Goal: Check status: Check status

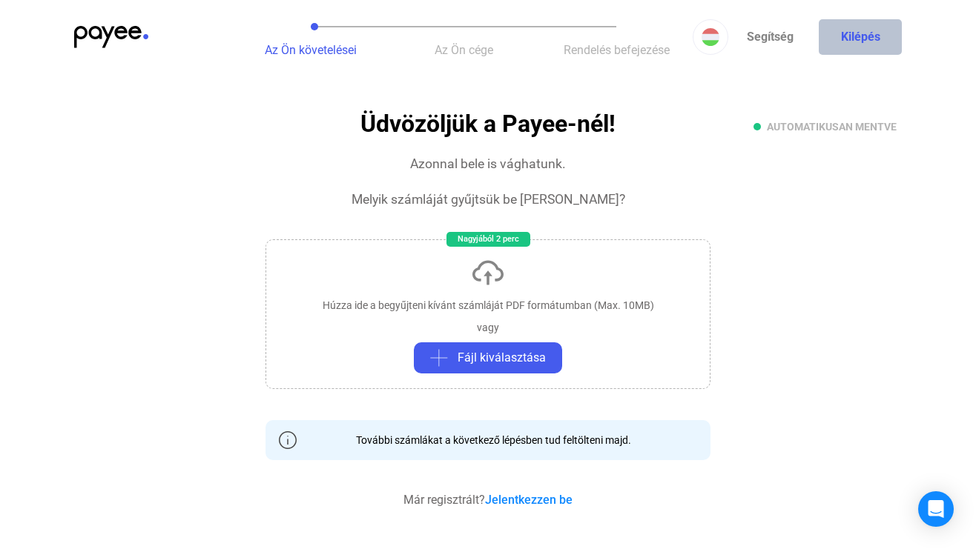
click at [845, 44] on button "Kilépés" at bounding box center [859, 37] width 83 height 36
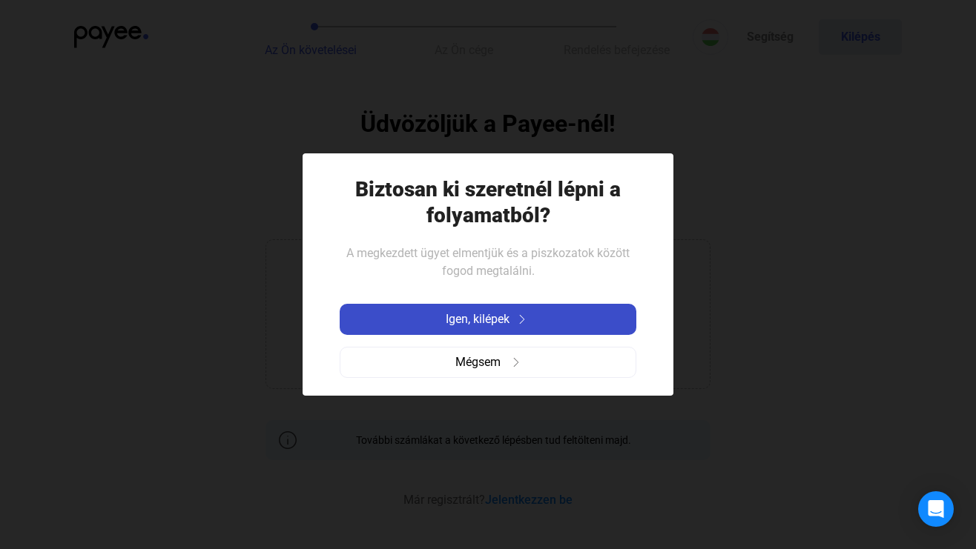
click at [500, 322] on span "Igen, kilépek" at bounding box center [478, 320] width 64 height 18
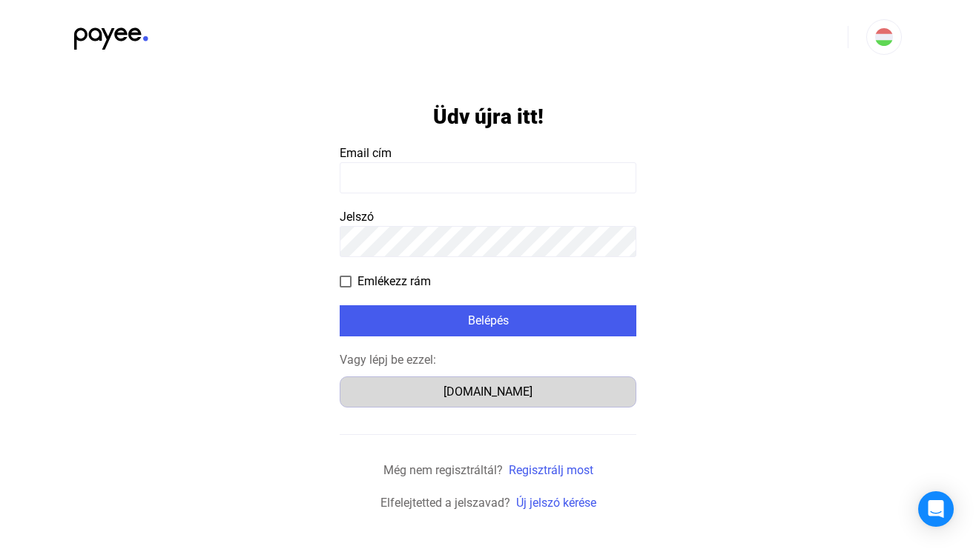
click at [460, 393] on div "Számlázz.hu" at bounding box center [488, 392] width 286 height 18
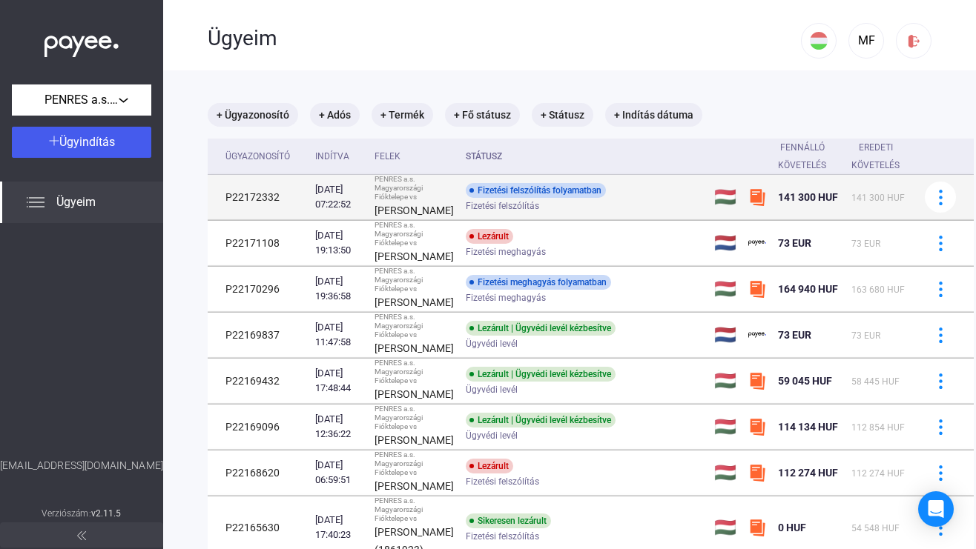
click at [608, 220] on td "Fizetési felszólítás folyamatban Fizetési felszólítás" at bounding box center [584, 197] width 248 height 45
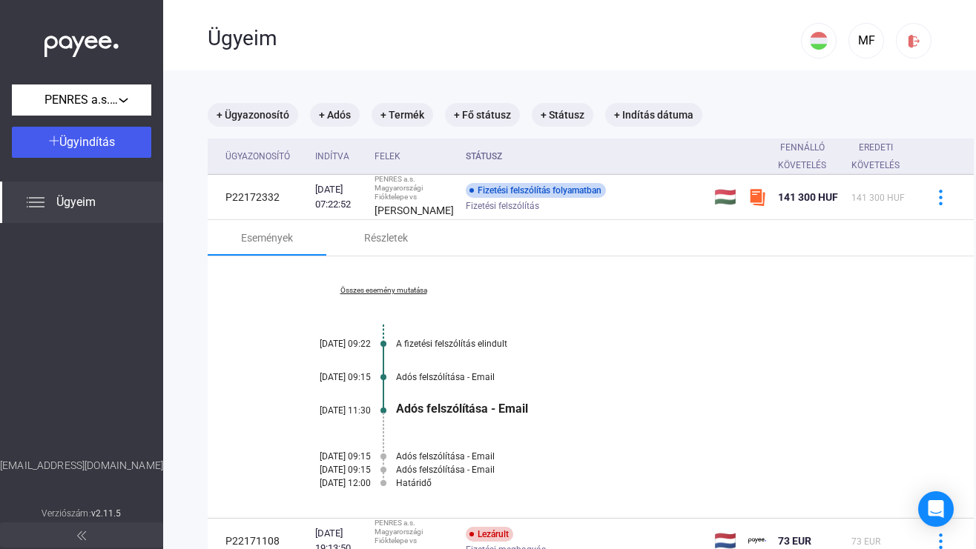
scroll to position [35, 0]
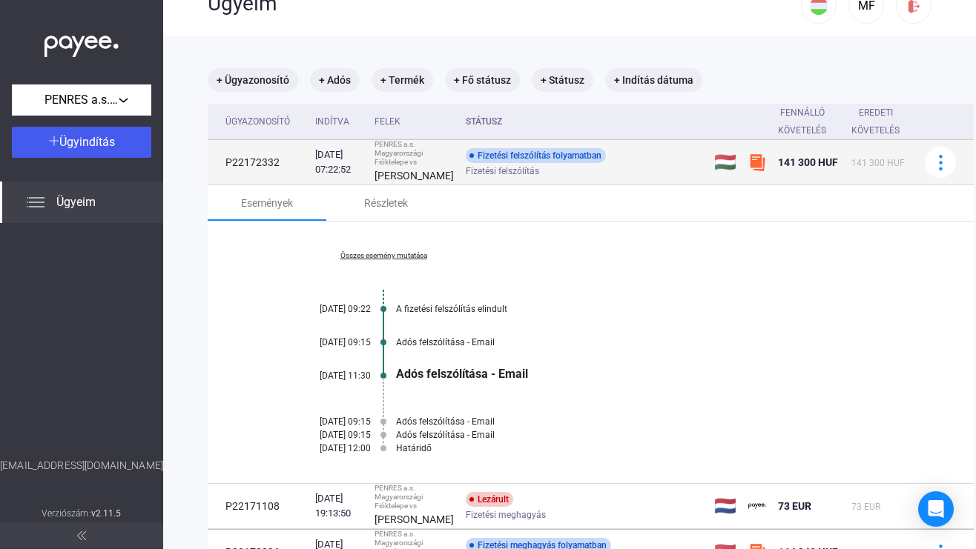
click at [581, 185] on td "Fizetési felszólítás folyamatban Fizetési felszólítás" at bounding box center [584, 162] width 248 height 45
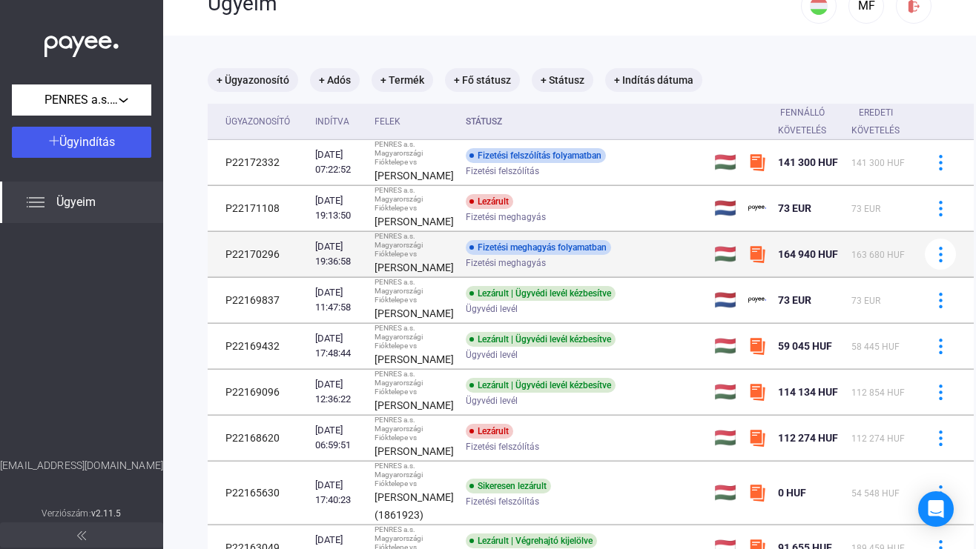
click at [526, 269] on div "Fizetési meghagyás" at bounding box center [584, 263] width 236 height 11
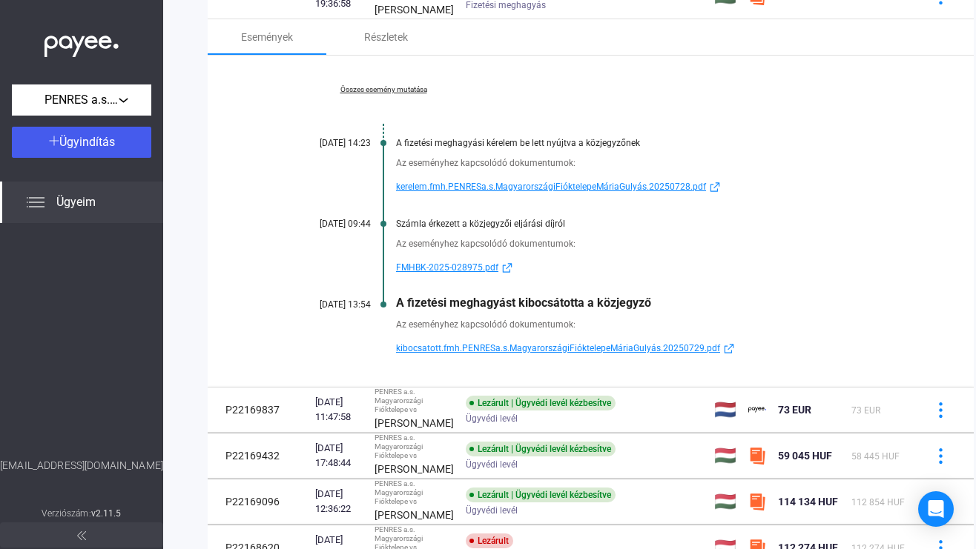
scroll to position [294, 0]
click at [466, 276] on span "FMHBK-2025-028975.pdf" at bounding box center [447, 267] width 102 height 18
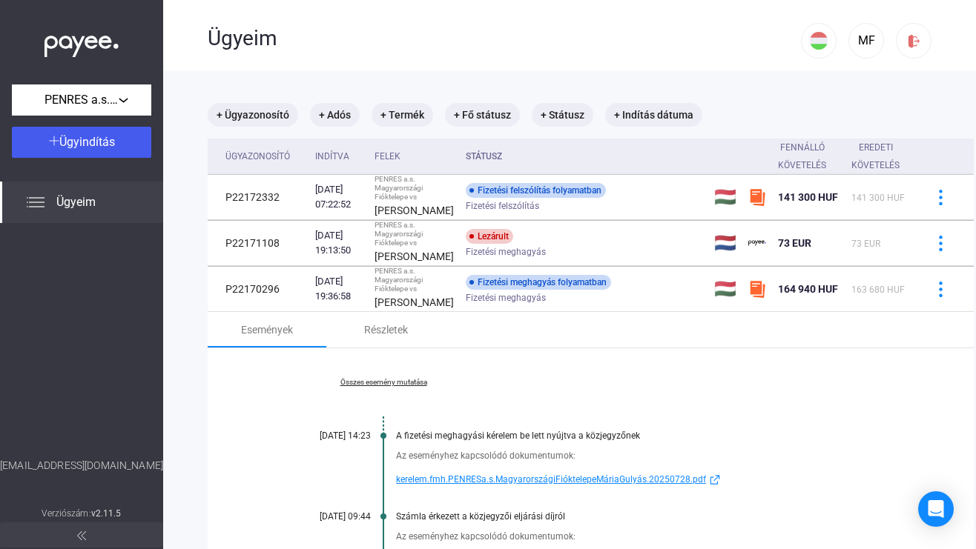
scroll to position [0, 0]
click at [909, 42] on img at bounding box center [914, 41] width 16 height 16
